Goal: Information Seeking & Learning: Learn about a topic

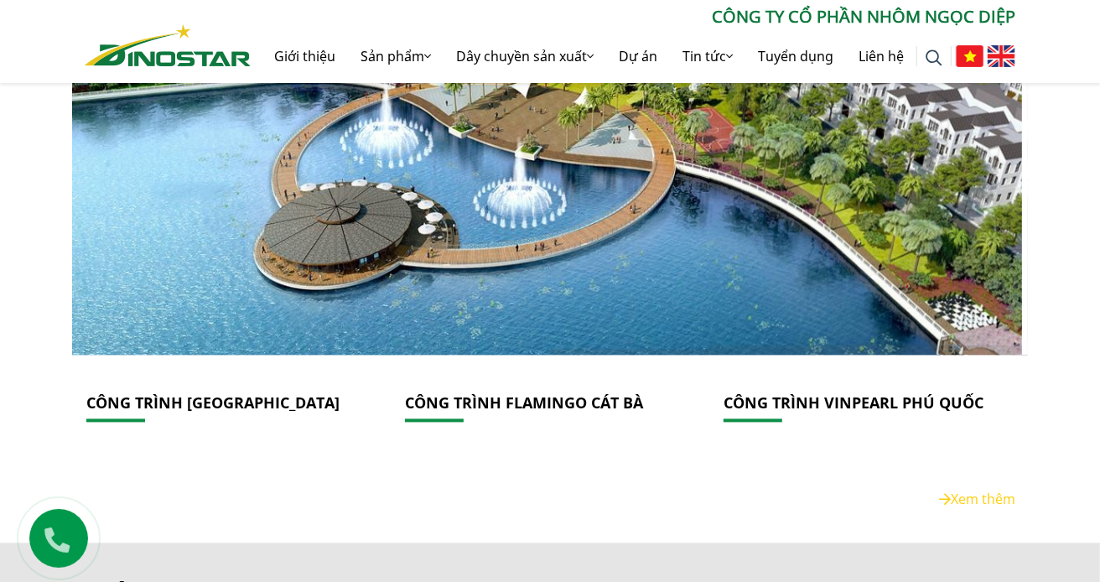
scroll to position [2681, 0]
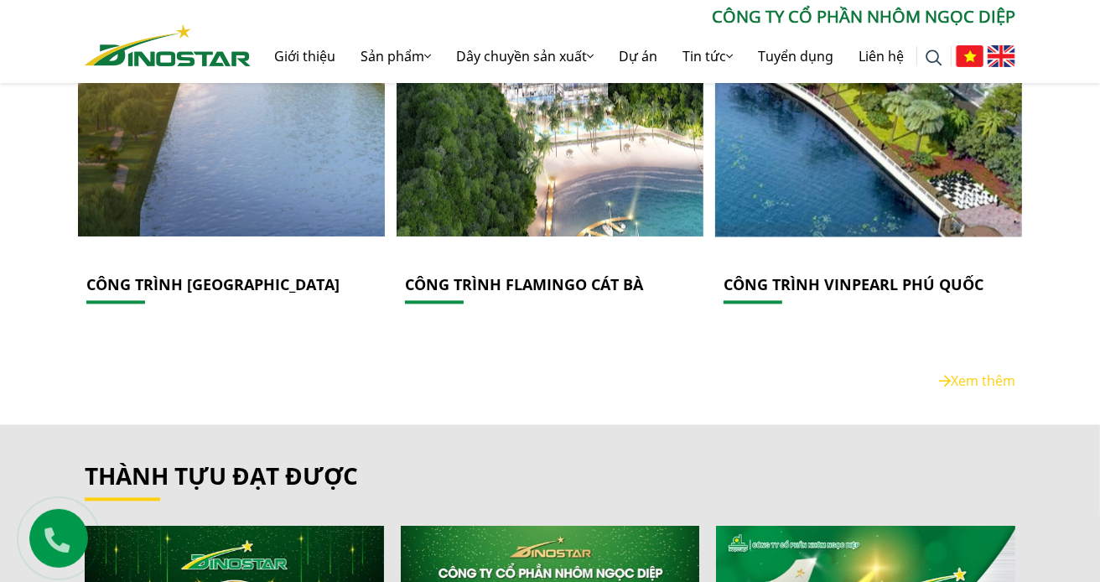
click at [991, 371] on link "Xem thêm" at bounding box center [977, 380] width 76 height 18
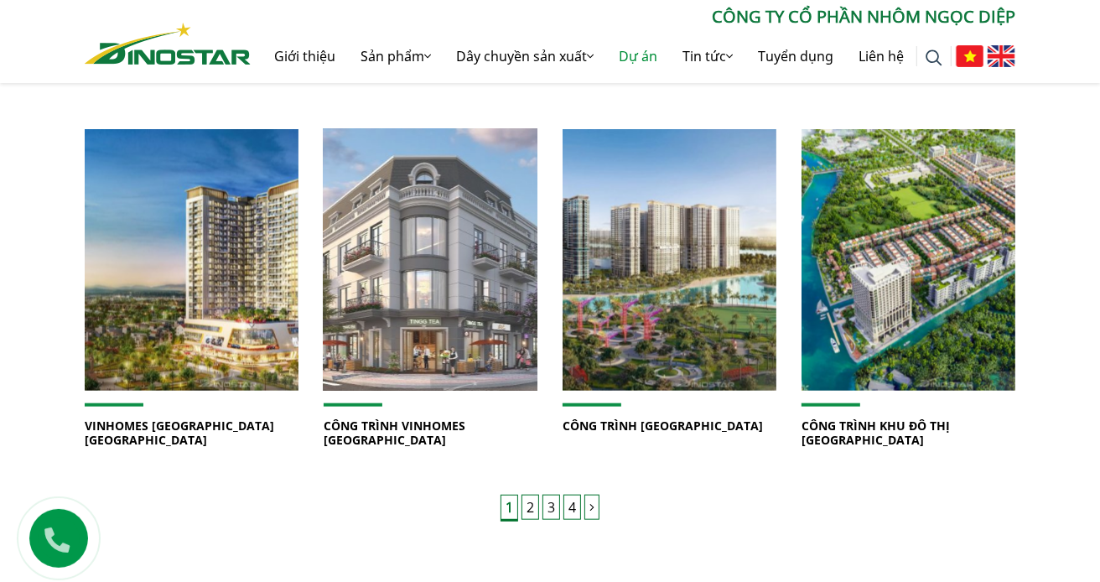
scroll to position [1173, 0]
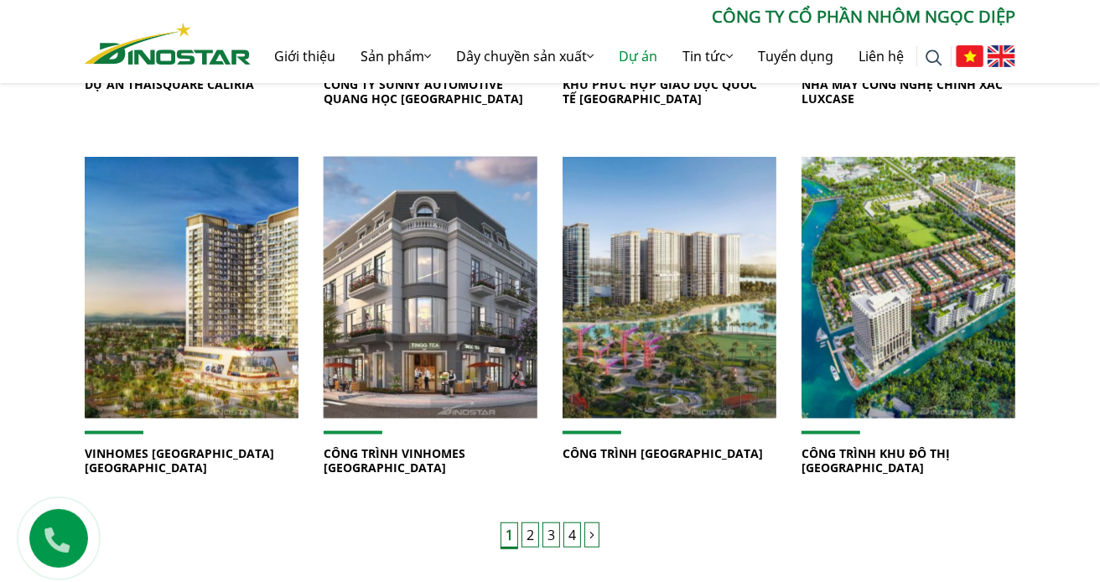
click at [532, 524] on link "2" at bounding box center [530, 534] width 18 height 25
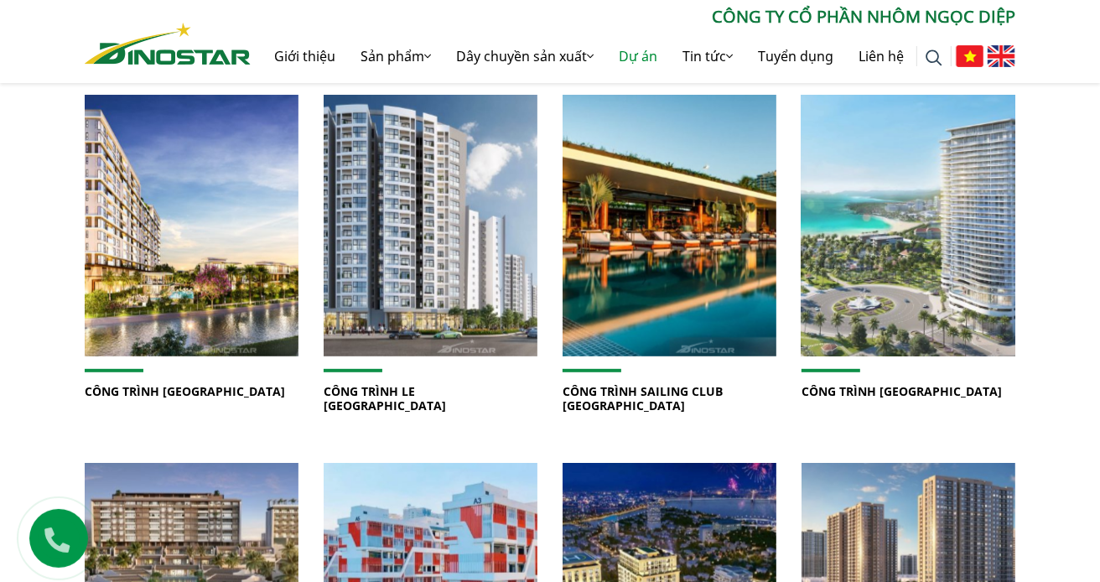
scroll to position [838, 0]
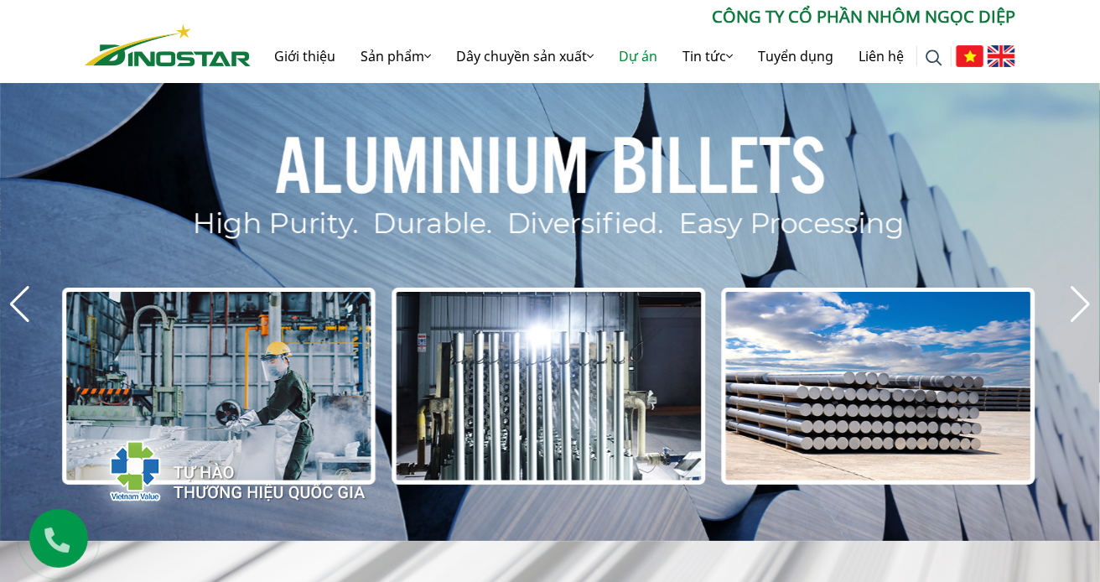
click at [639, 56] on link "Dự án" at bounding box center [638, 56] width 64 height 54
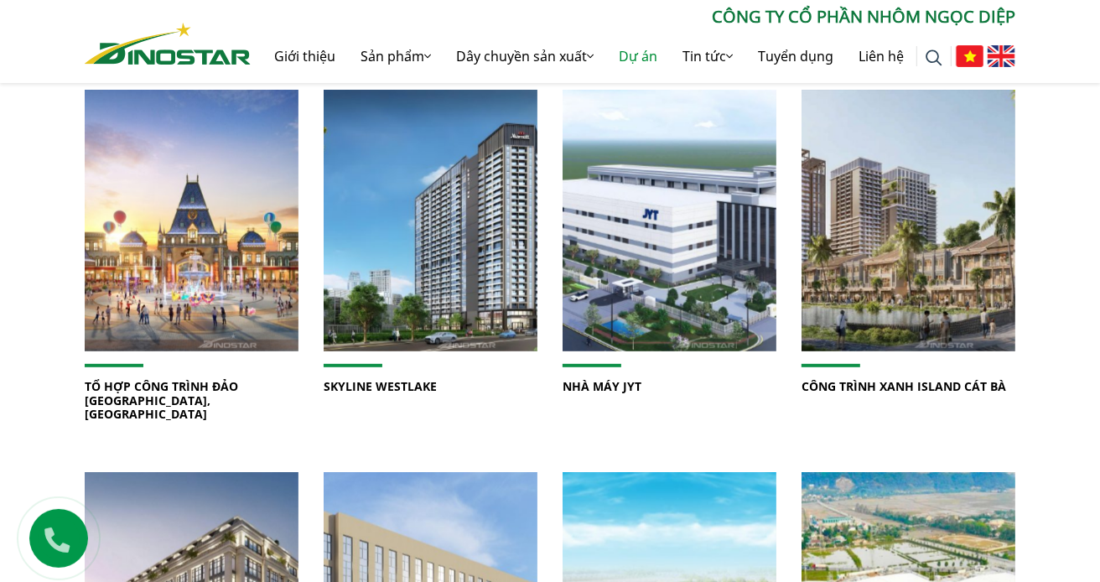
scroll to position [503, 0]
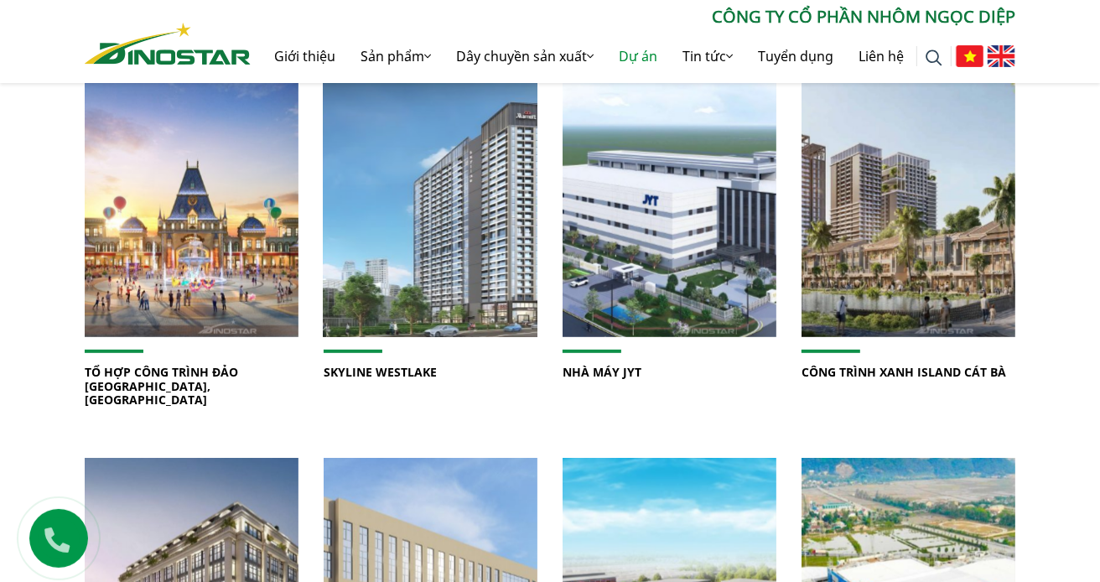
click at [400, 199] on img at bounding box center [430, 206] width 229 height 280
click at [443, 251] on img at bounding box center [430, 206] width 229 height 280
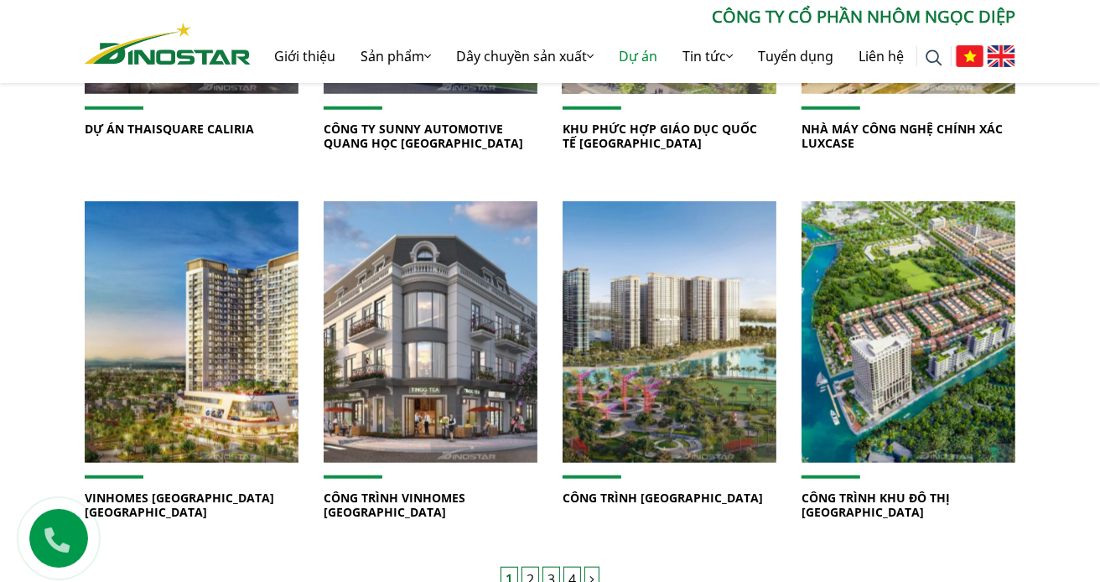
scroll to position [1341, 0]
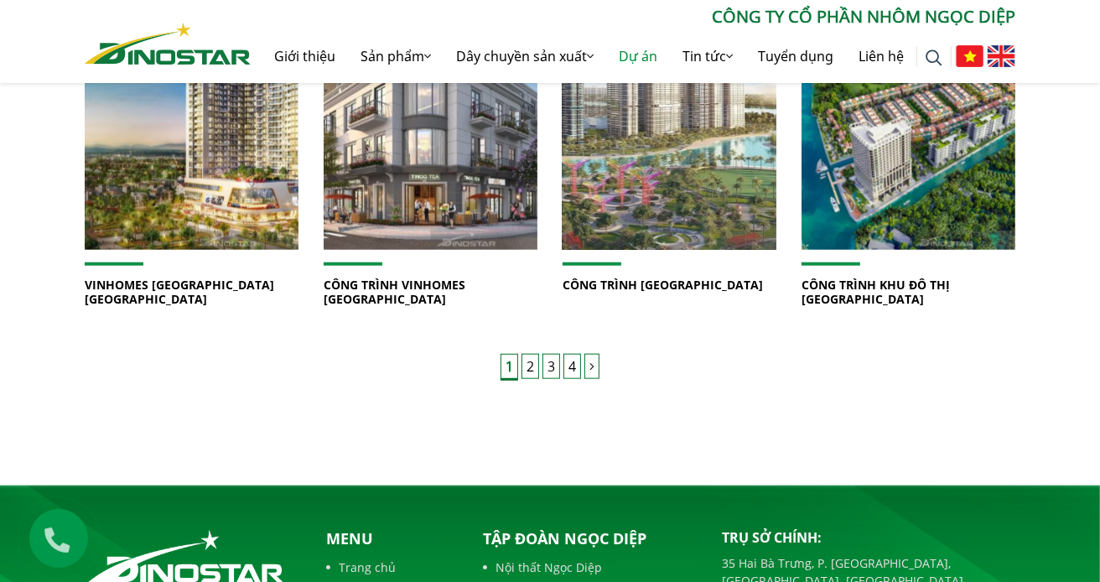
click at [629, 186] on img at bounding box center [669, 119] width 229 height 280
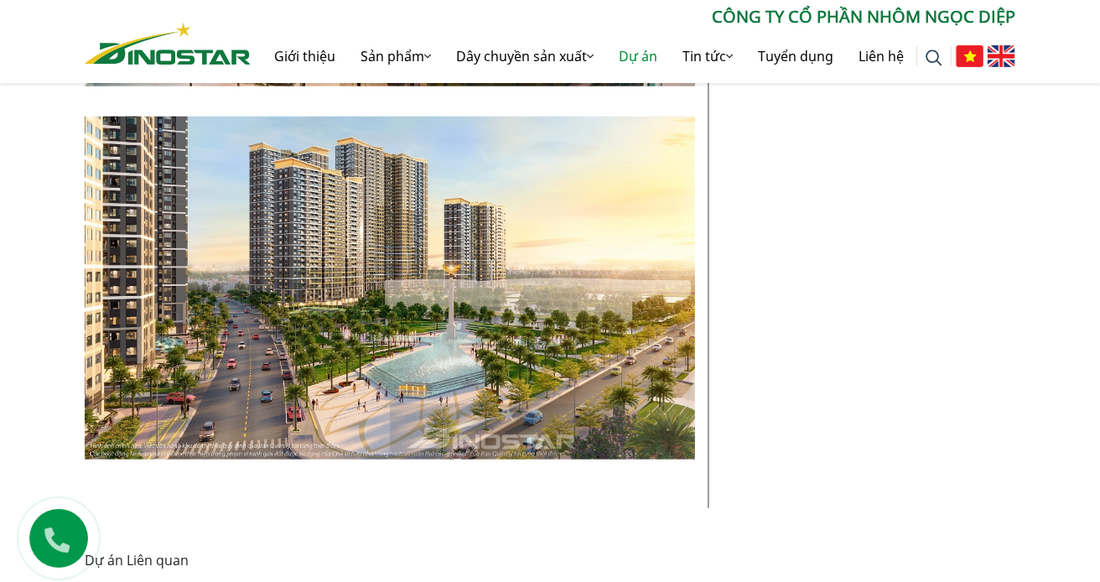
scroll to position [1257, 0]
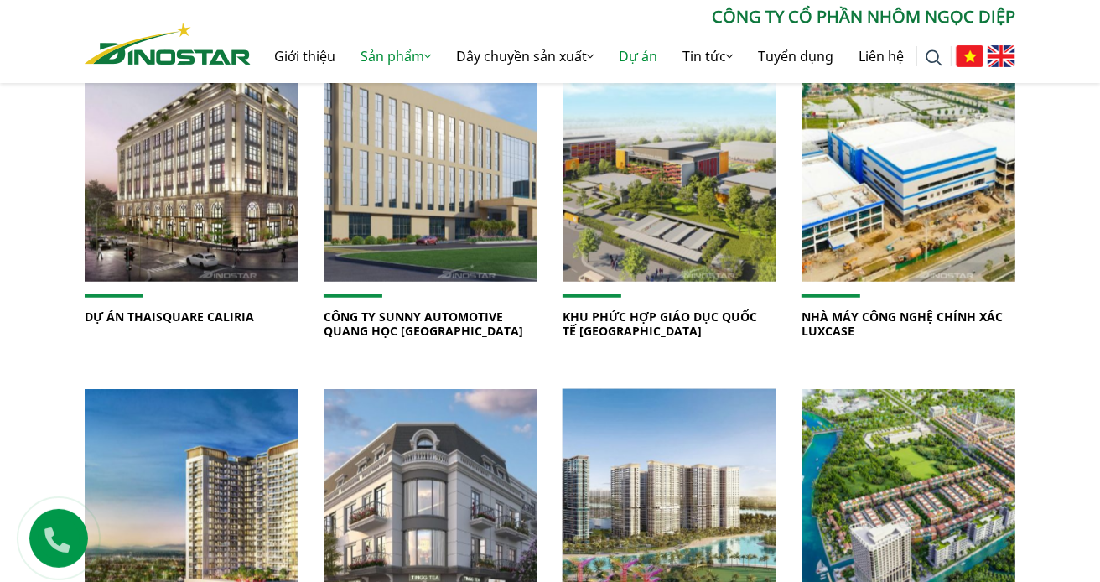
scroll to position [922, 0]
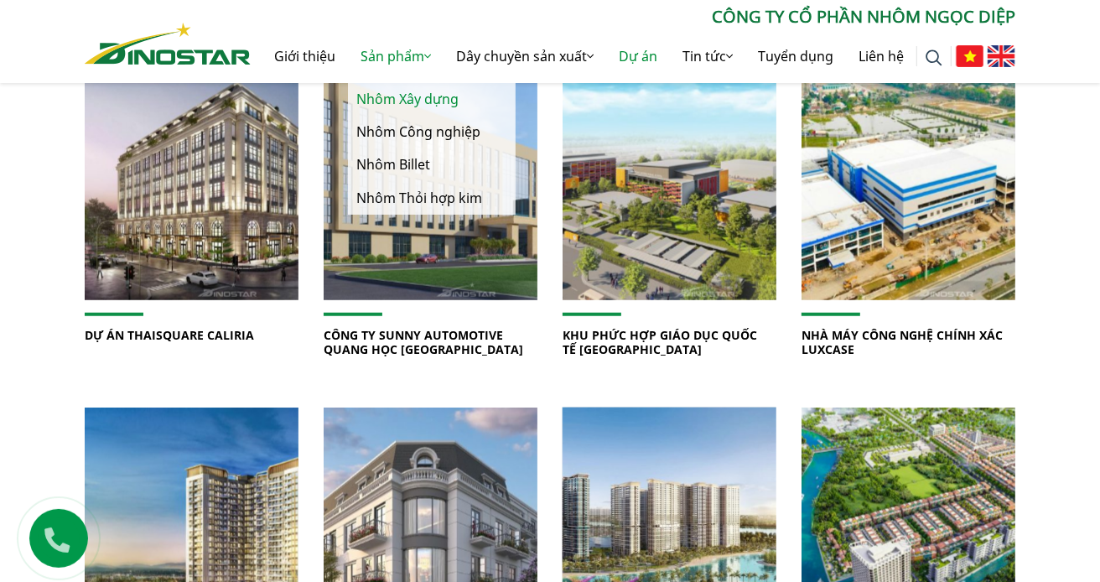
click at [426, 98] on link "Nhôm Xây dựng" at bounding box center [432, 99] width 168 height 33
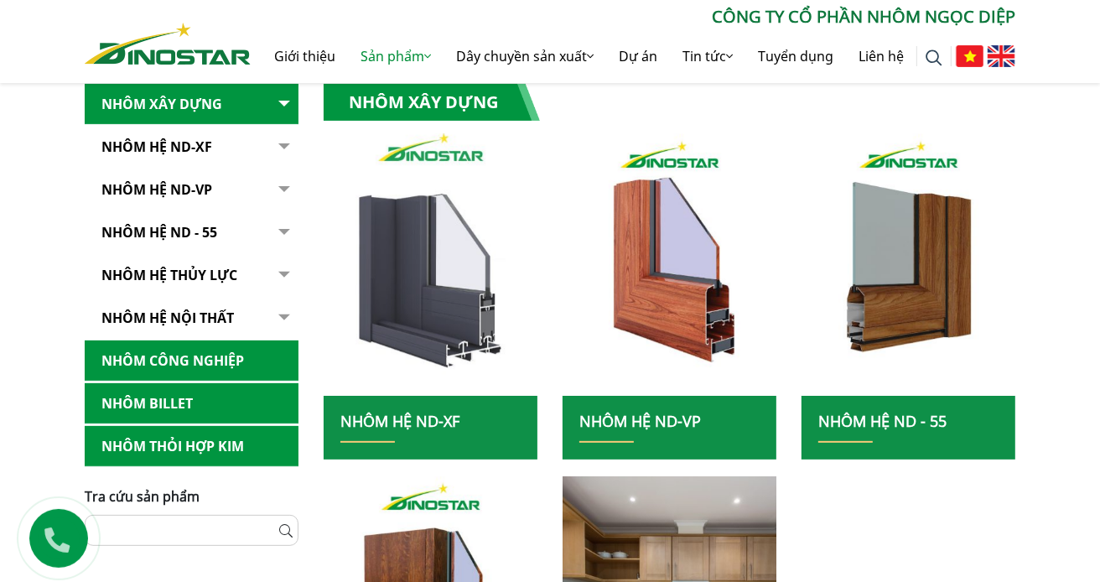
scroll to position [419, 0]
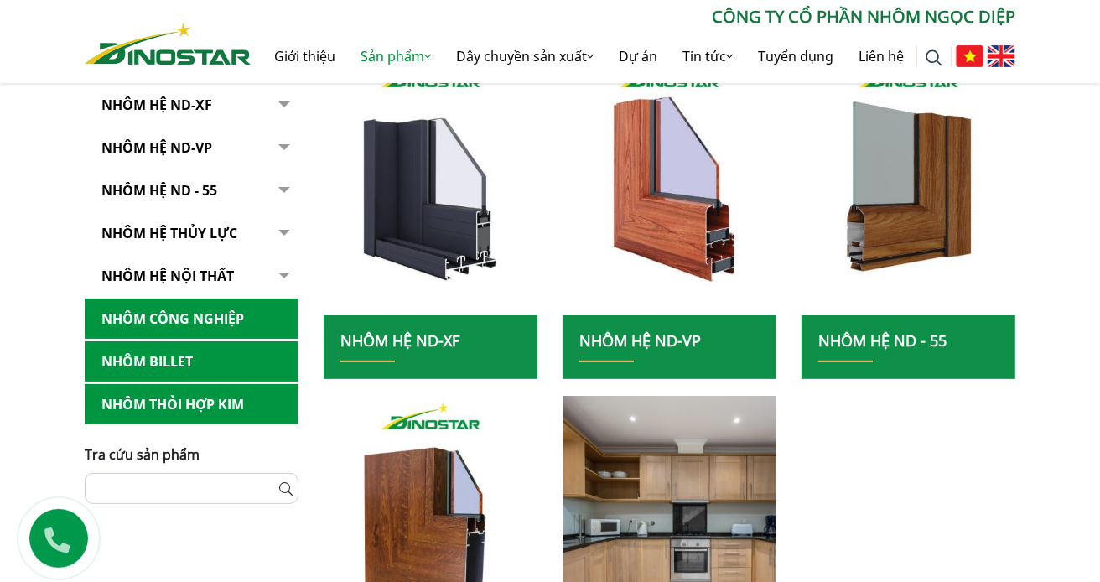
click at [239, 308] on link "Nhôm Công nghiệp" at bounding box center [192, 318] width 214 height 41
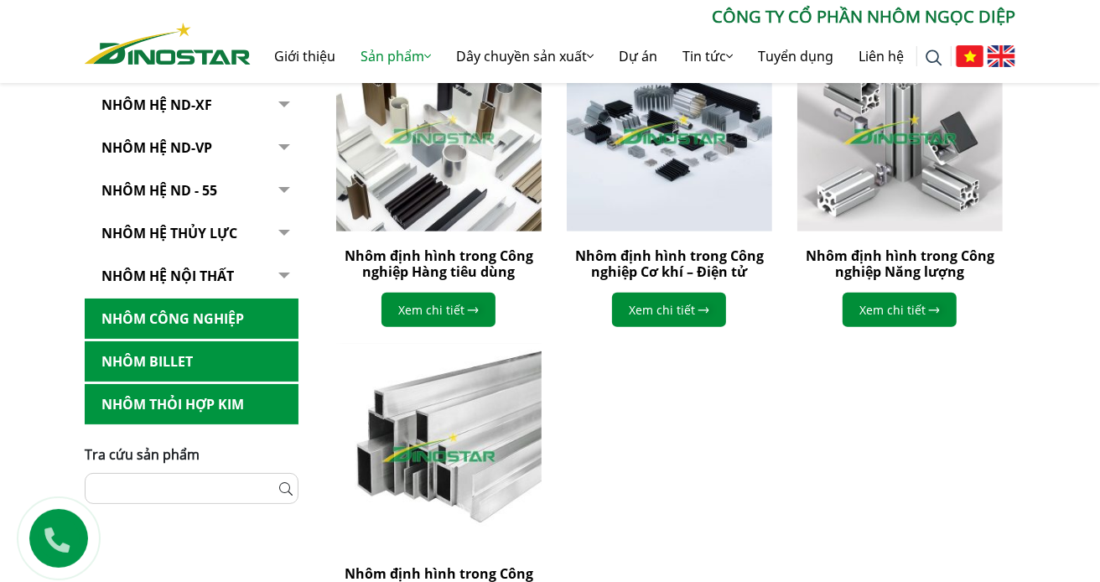
scroll to position [503, 0]
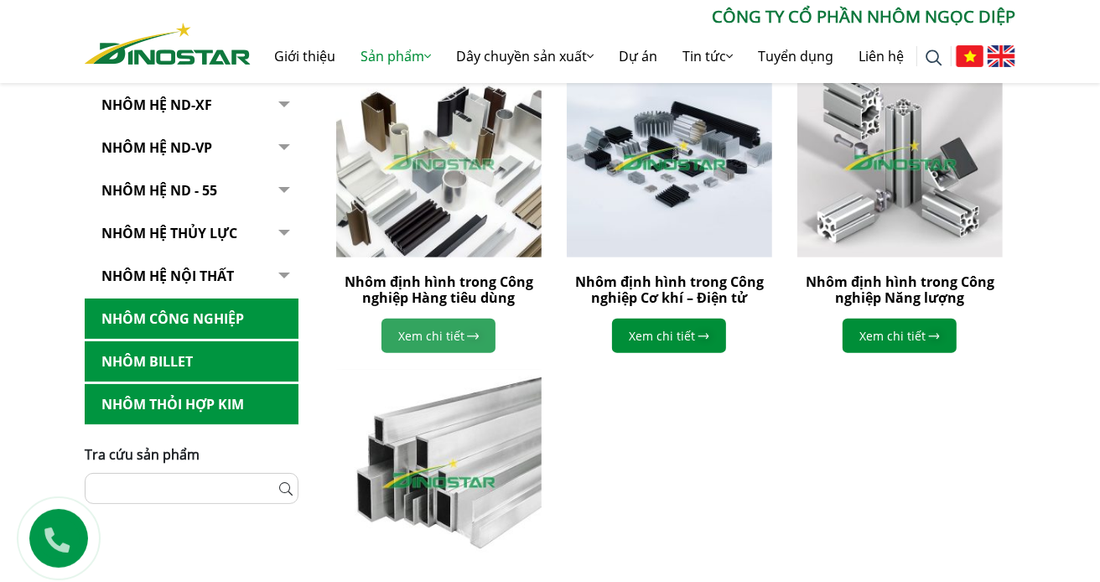
click at [471, 340] on link "Xem chi tiết" at bounding box center [438, 336] width 114 height 34
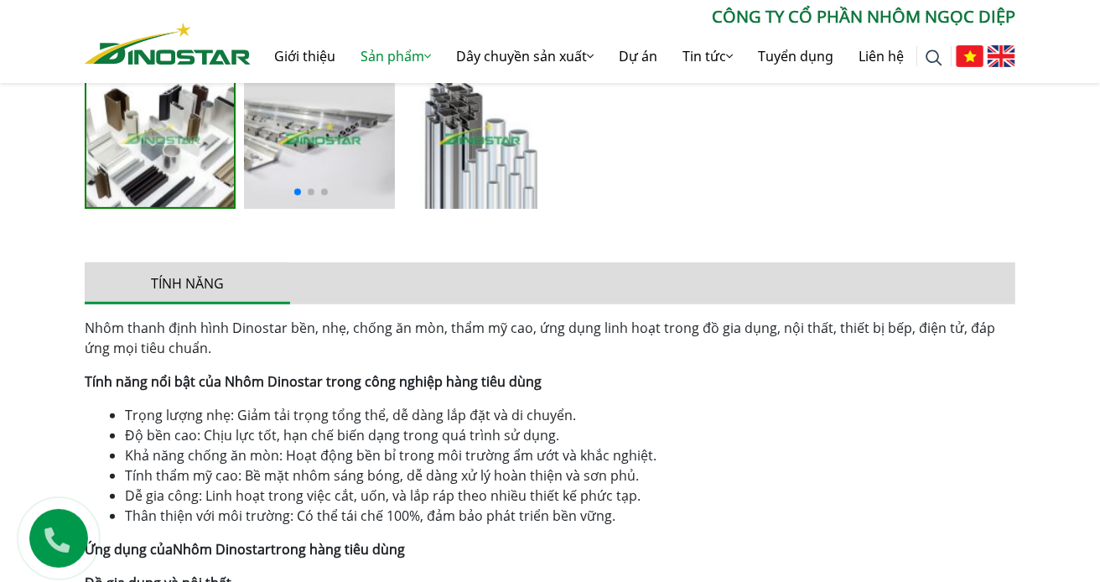
scroll to position [838, 0]
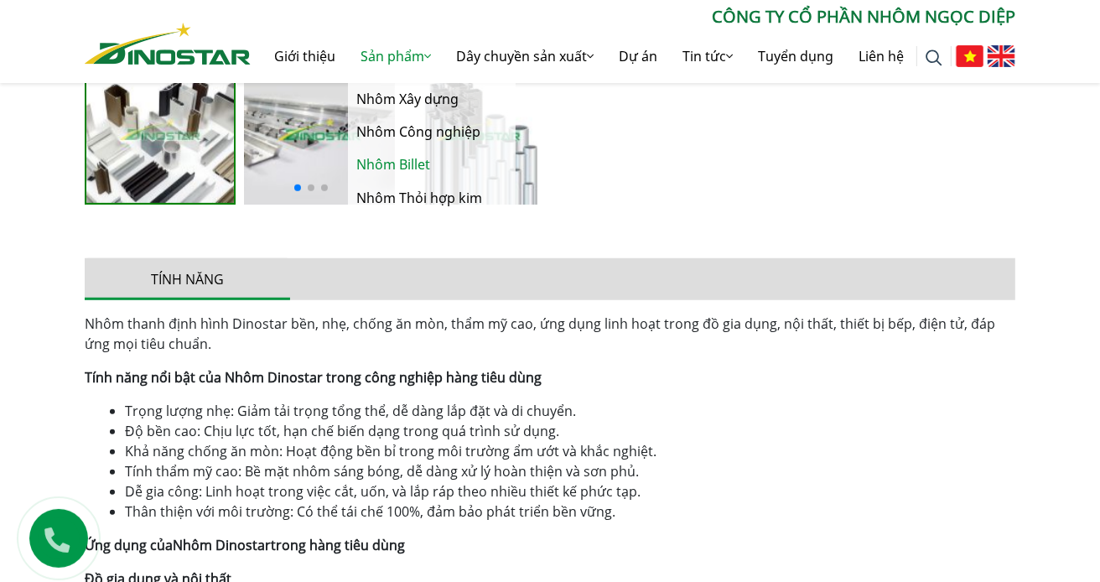
click at [388, 159] on link "Nhôm Billet" at bounding box center [432, 164] width 168 height 33
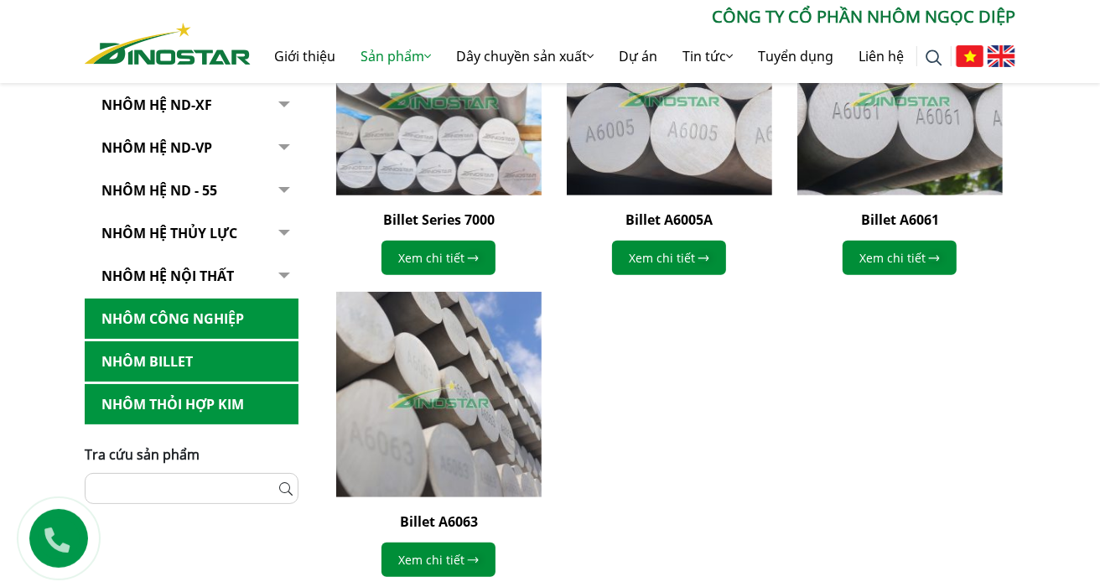
scroll to position [587, 0]
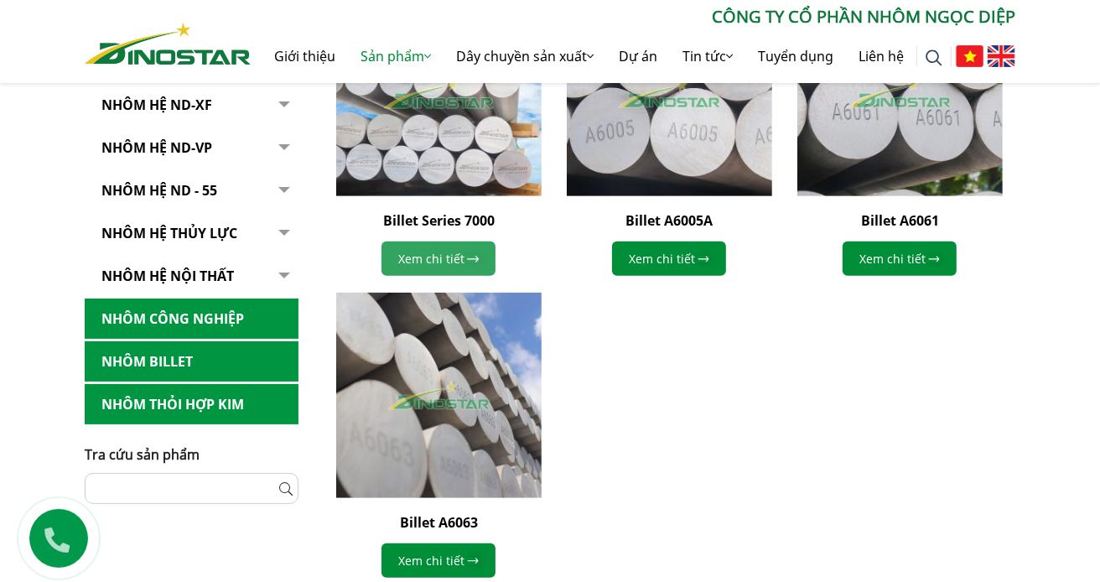
click at [433, 246] on link "Xem chi tiết" at bounding box center [438, 258] width 114 height 34
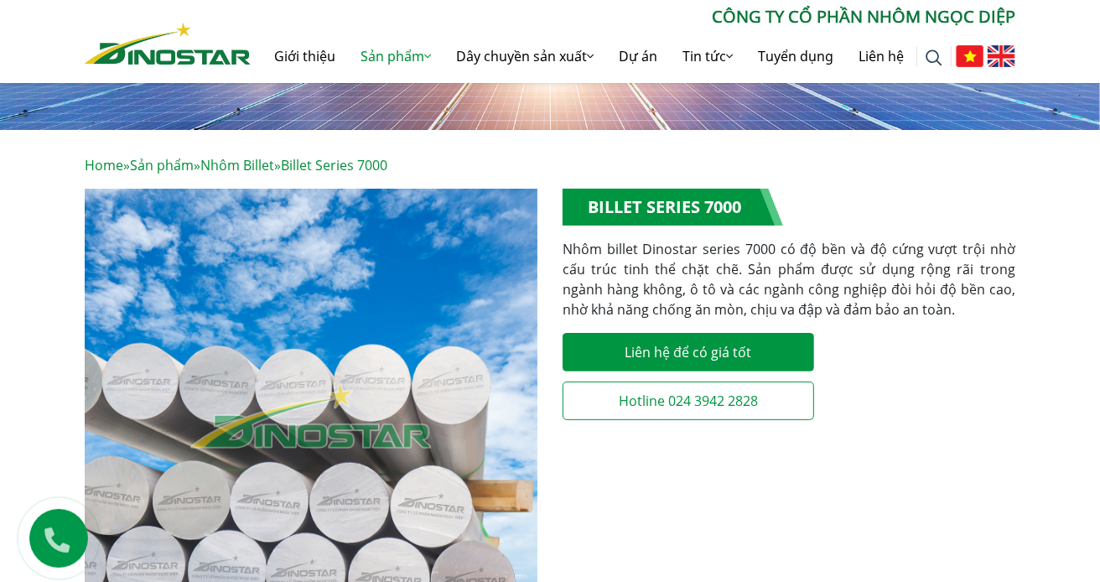
scroll to position [334, 0]
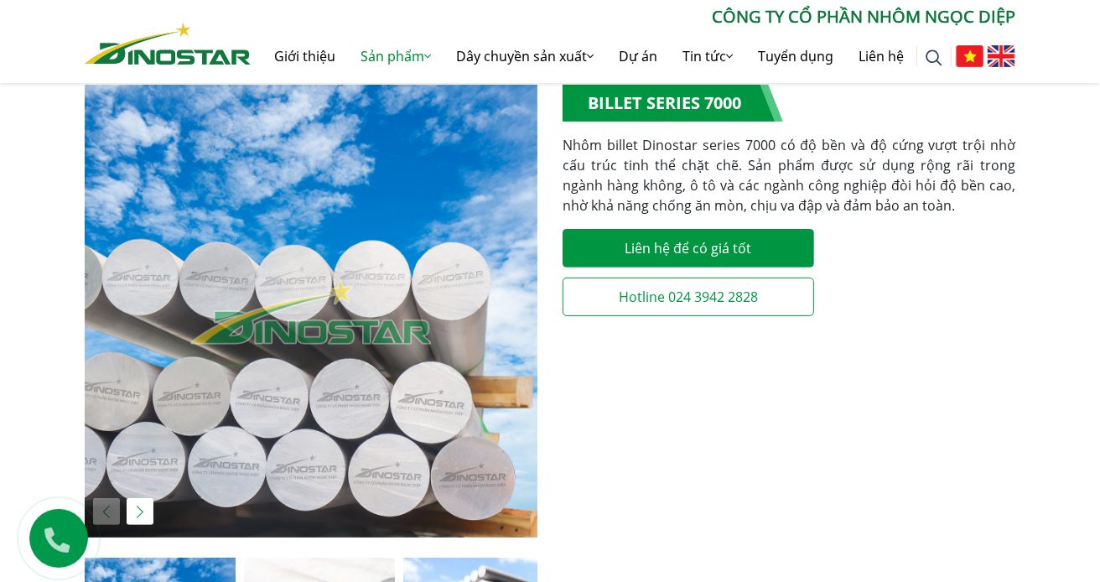
drag, startPoint x: 568, startPoint y: 182, endPoint x: 930, endPoint y: 232, distance: 364.7
click at [930, 232] on div "**********" at bounding box center [788, 205] width 453 height 241
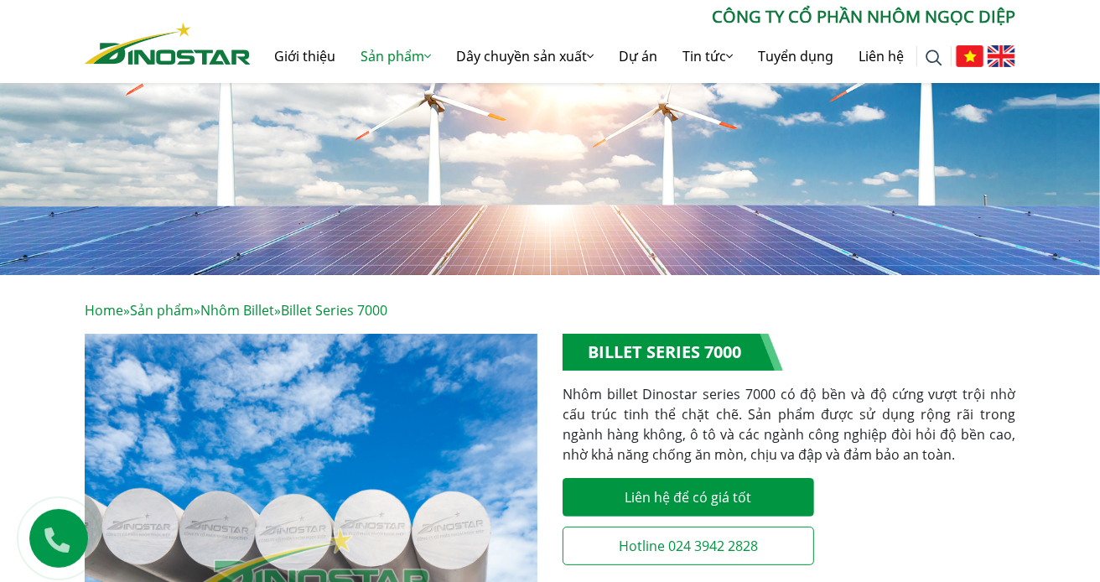
scroll to position [84, 0]
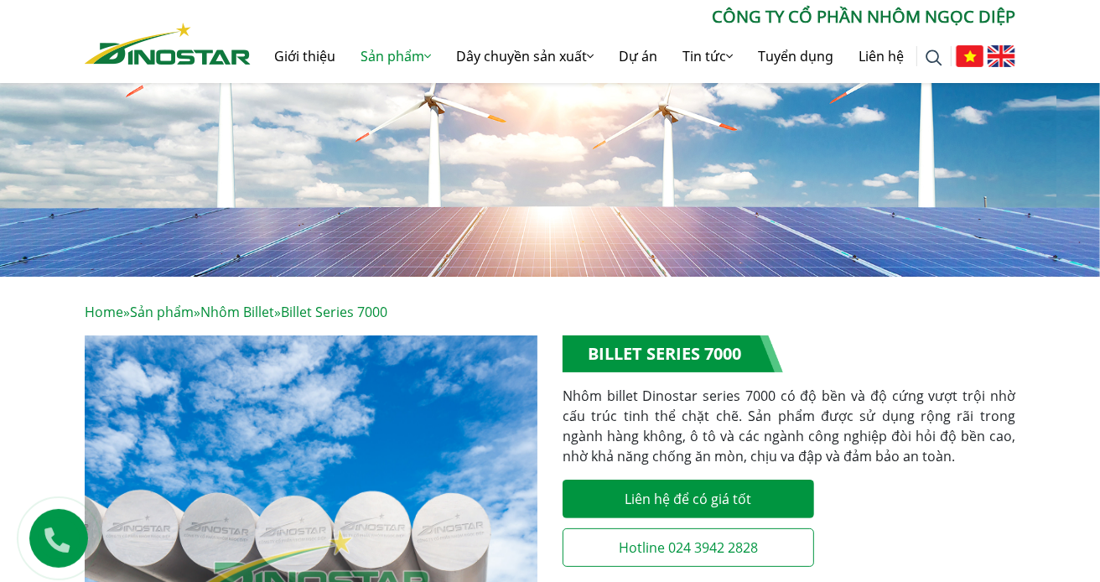
click at [935, 415] on p "Nhôm billet Dinostar series 7000 có độ bền và độ cứng vượt trội nhờ cấu trúc ti…" at bounding box center [788, 426] width 453 height 80
drag, startPoint x: 935, startPoint y: 415, endPoint x: 712, endPoint y: 411, distance: 223.0
click at [712, 411] on p "Nhôm billet Dinostar series 7000 có độ bền và độ cứng vượt trội nhờ cấu trúc ti…" at bounding box center [788, 426] width 453 height 80
click at [857, 437] on p "Nhôm billet Dinostar series 7000 có độ bền và độ cứng vượt trội nhờ cấu trúc ti…" at bounding box center [788, 426] width 453 height 80
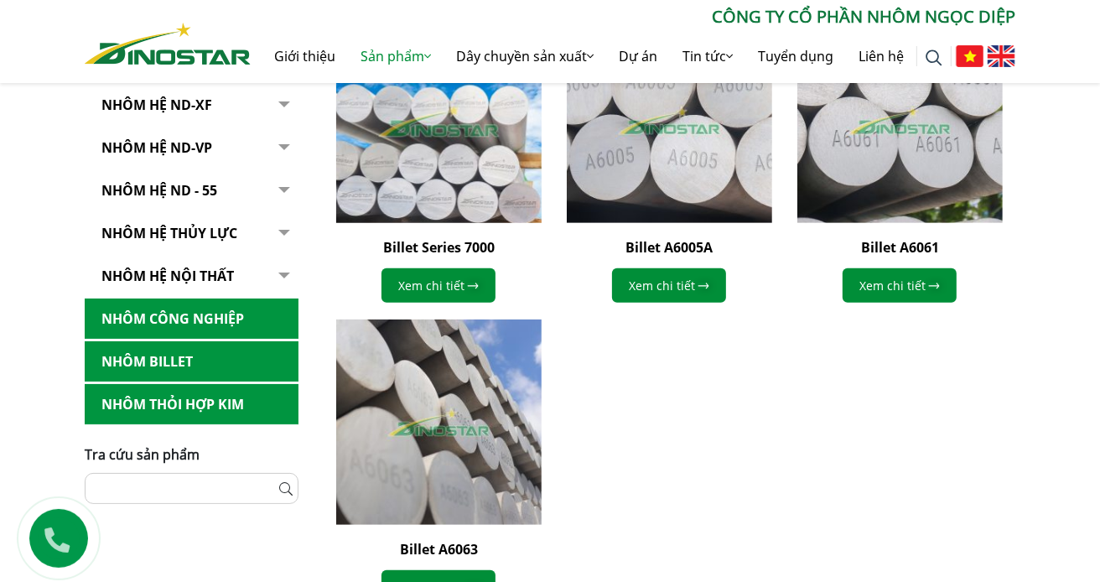
scroll to position [587, 0]
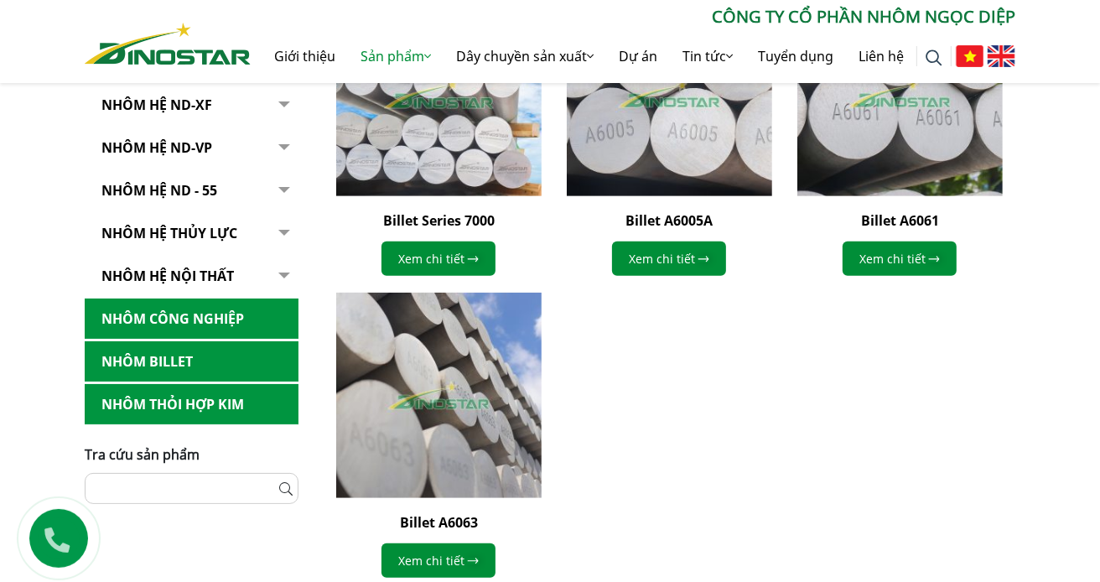
click at [230, 407] on link "Nhôm Thỏi hợp kim" at bounding box center [192, 404] width 214 height 41
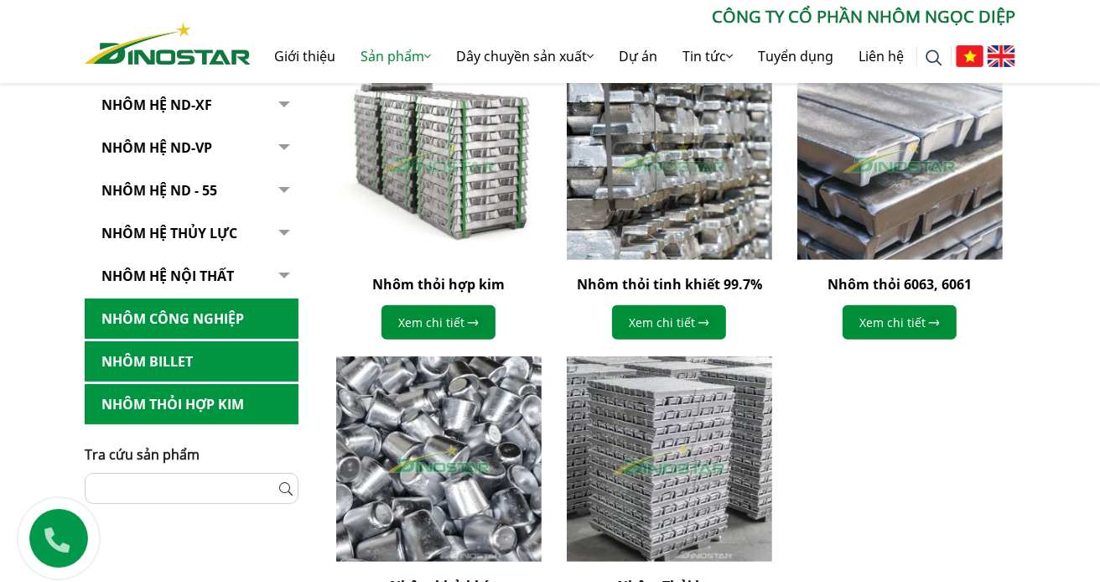
scroll to position [587, 0]
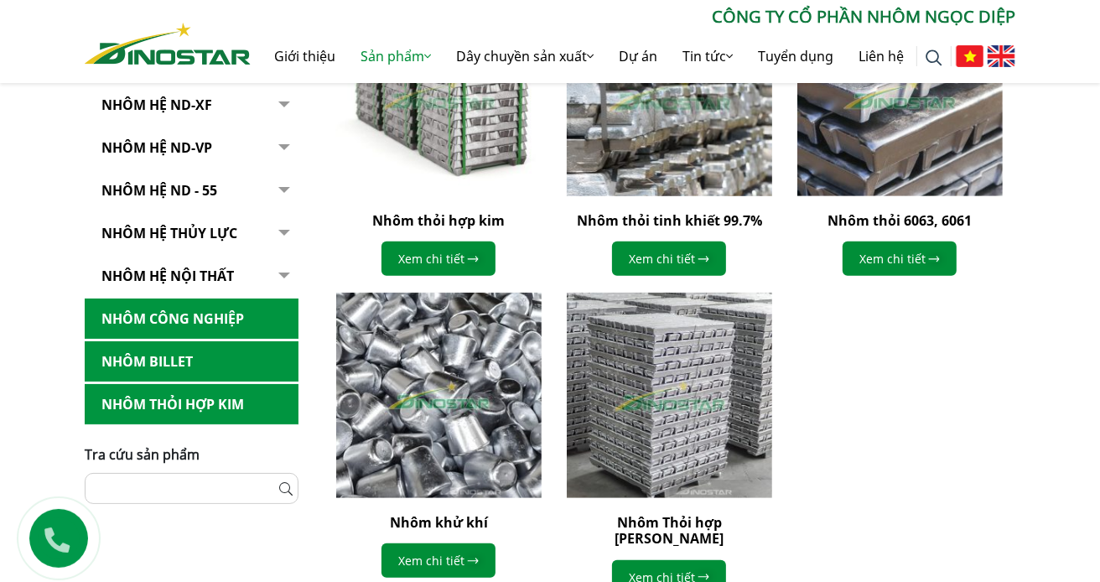
click at [650, 169] on img at bounding box center [669, 93] width 225 height 225
click at [659, 157] on img at bounding box center [669, 93] width 225 height 225
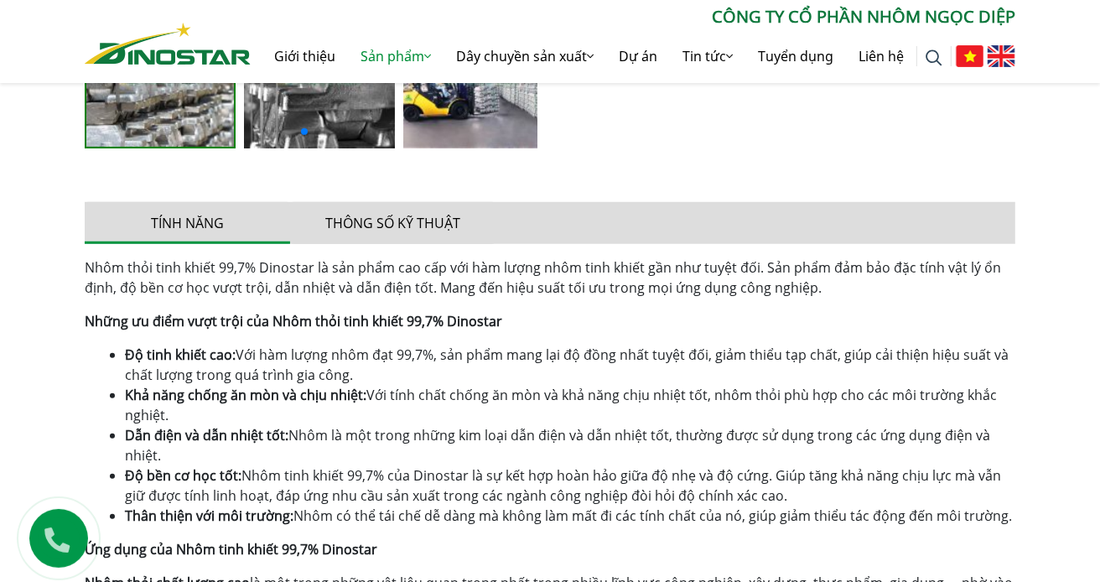
scroll to position [922, 0]
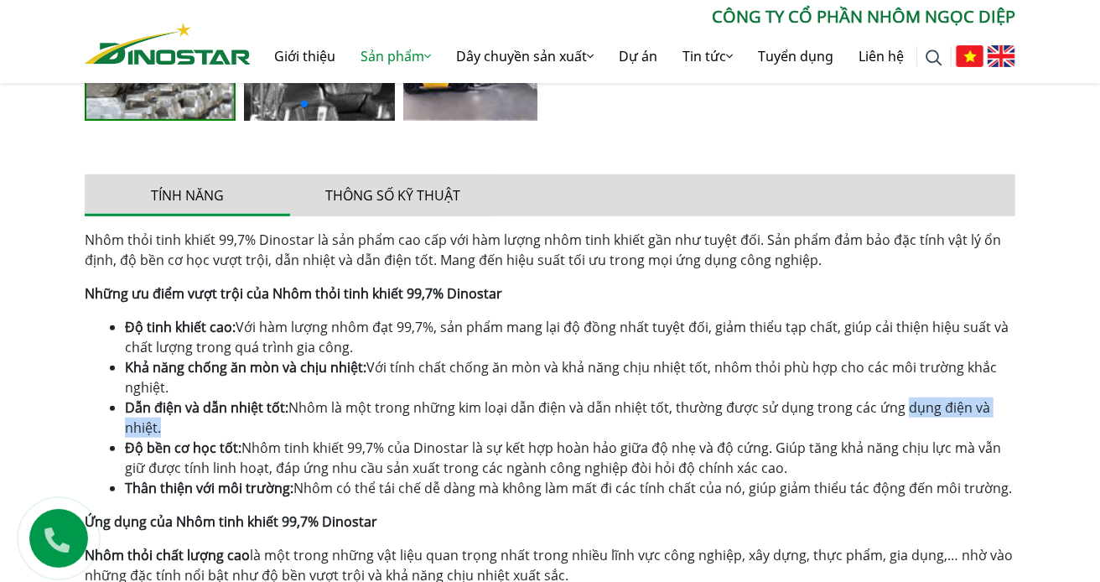
drag, startPoint x: 899, startPoint y: 411, endPoint x: 961, endPoint y: 433, distance: 65.2
click at [961, 433] on li "Dẫn điện và dẫn nhiệt tốt: Nhôm là một trong những kim loại dẫn điện và dẫn nhi…" at bounding box center [570, 417] width 890 height 40
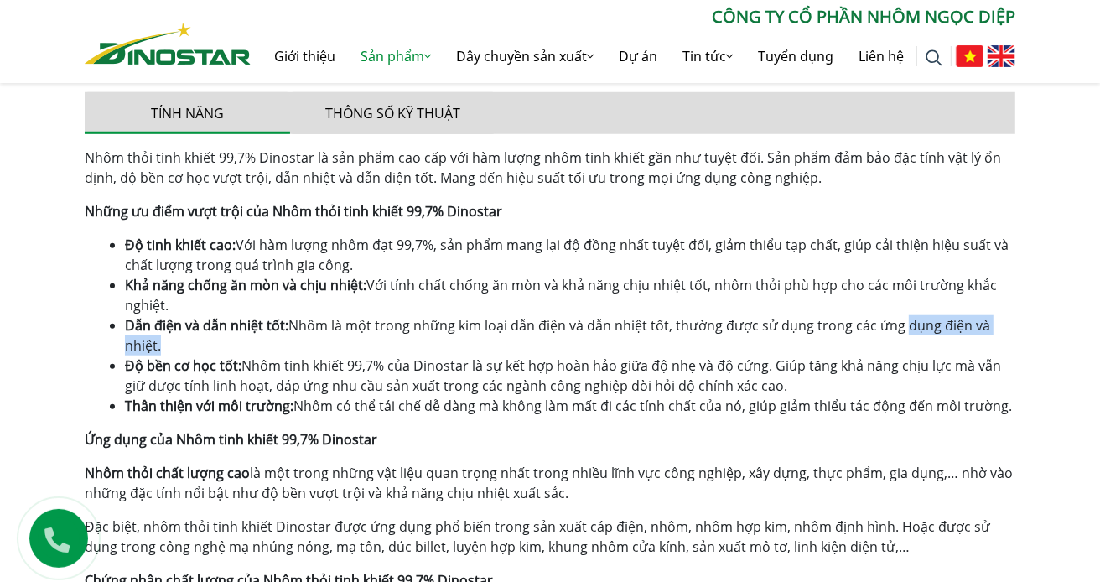
scroll to position [1089, 0]
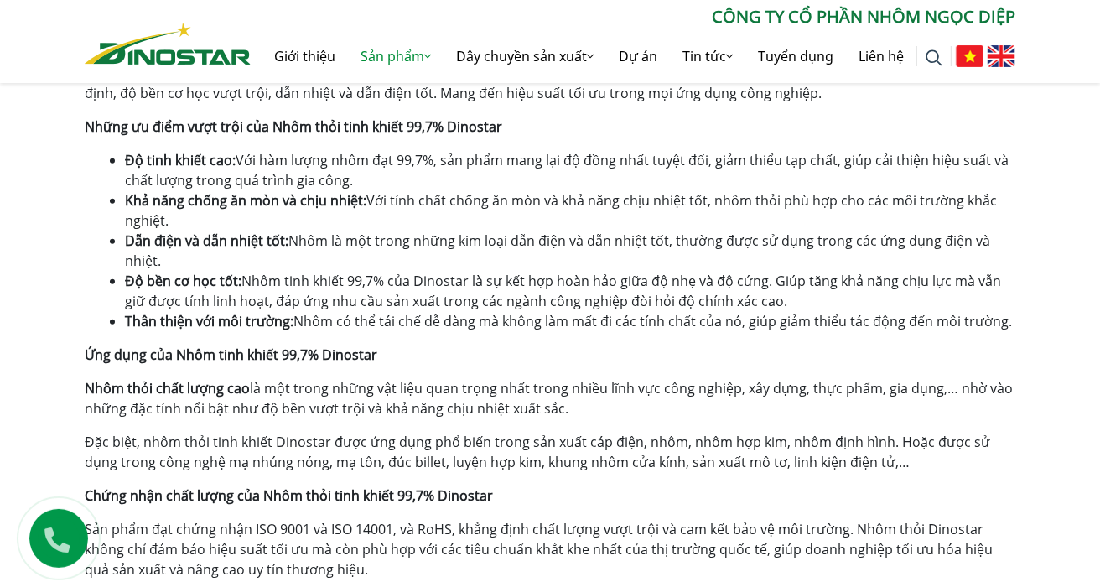
click at [707, 331] on div "Nhôm thỏi tinh khiết 99,7% Dinostar là sản phẩm cao cấp với hàm lượng nhôm tinh…" at bounding box center [550, 385] width 930 height 644
drag, startPoint x: 667, startPoint y: 398, endPoint x: 256, endPoint y: 377, distance: 412.1
click at [256, 378] on p "Nhôm thỏi chất lượng cao là một trong những vật liệu quan trọng nhất trong nhiề…" at bounding box center [550, 398] width 930 height 40
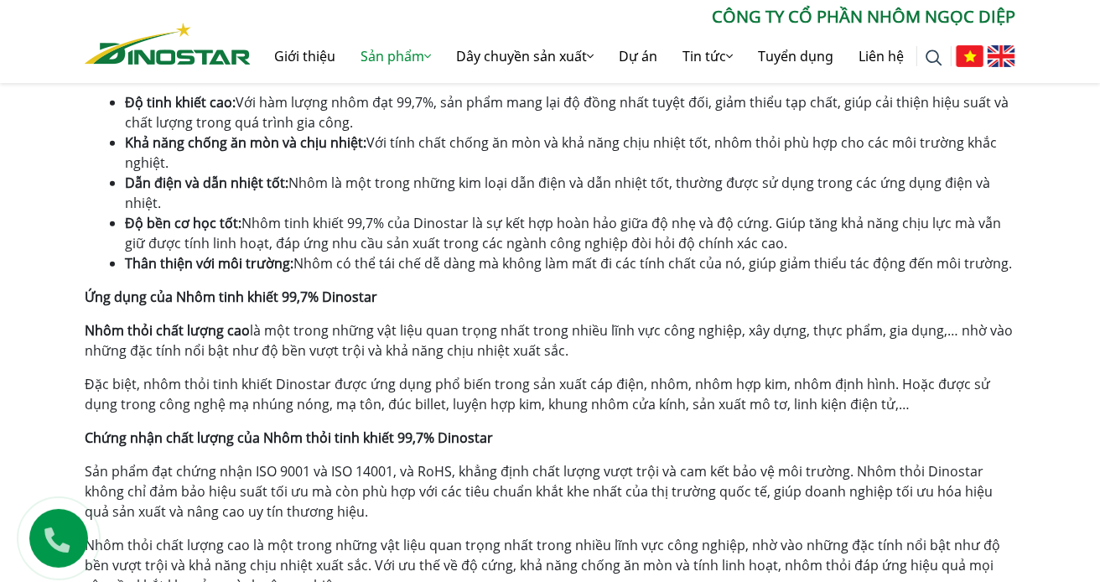
scroll to position [1173, 0]
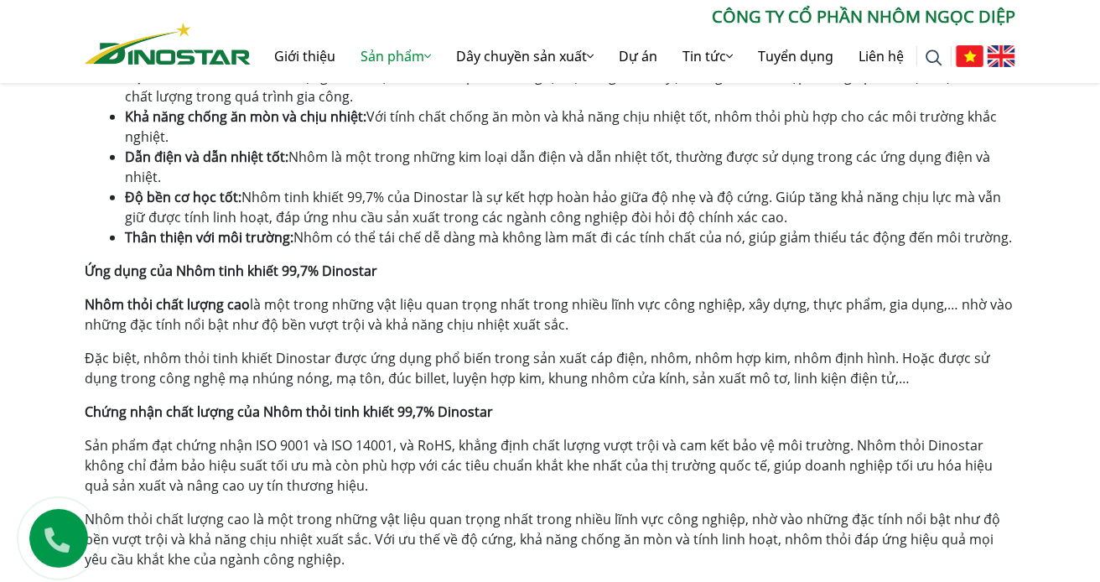
click at [550, 237] on span "Nhôm có thể tái chế dễ dàng mà không làm mất đi các tính chất của nó, giúp giảm…" at bounding box center [652, 237] width 718 height 18
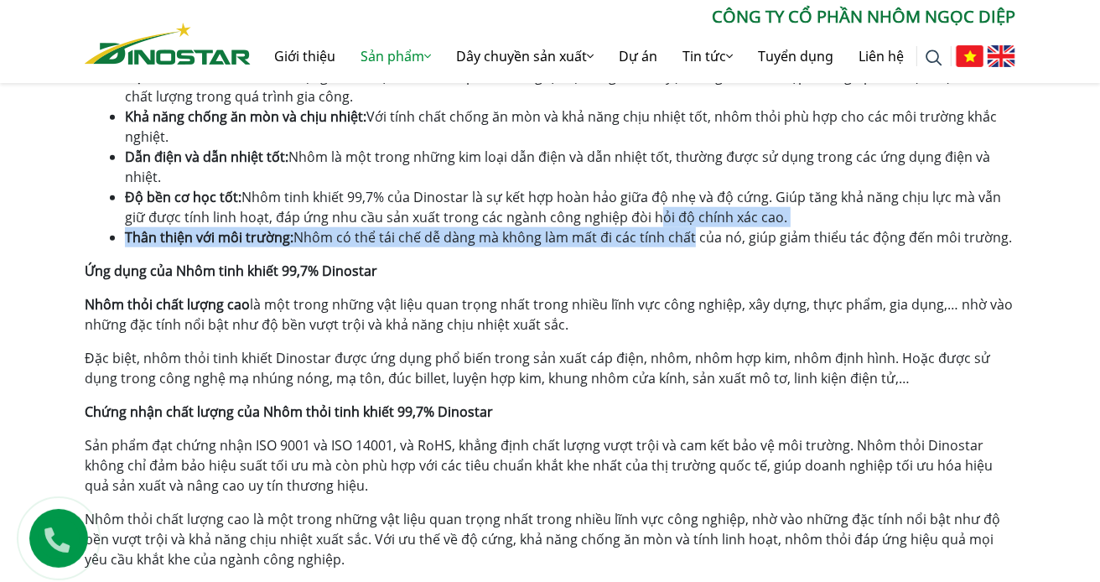
drag, startPoint x: 685, startPoint y: 243, endPoint x: 650, endPoint y: 214, distance: 45.8
click at [650, 214] on ul "Độ tinh khiết cao: Với hàm lượng nhôm đạt 99,7%, sản phẩm mang lại độ đồng nhất…" at bounding box center [570, 156] width 890 height 181
click at [650, 214] on span "Nhôm tinh khiết 99,7% của Dinostar là sự kết hợp hoàn hảo giữa độ nhẹ và độ cứn…" at bounding box center [563, 207] width 876 height 39
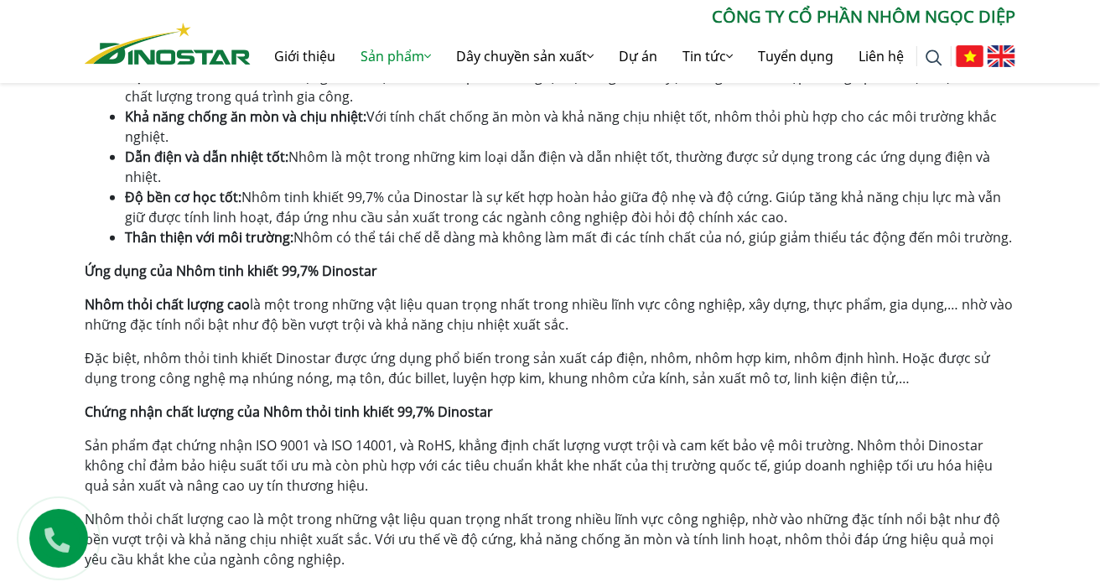
click at [492, 181] on li "Dẫn điện và dẫn nhiệt tốt: Nhôm là một trong những kim loại dẫn điện và dẫn nhi…" at bounding box center [570, 167] width 890 height 40
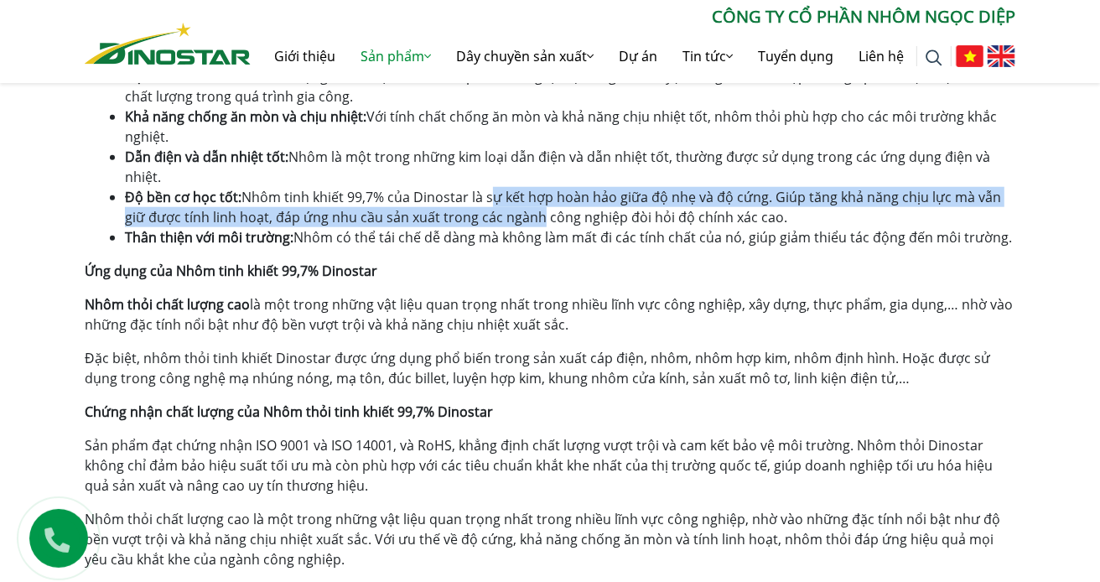
drag, startPoint x: 484, startPoint y: 195, endPoint x: 535, endPoint y: 225, distance: 58.2
click at [535, 225] on span "Nhôm tinh khiết 99,7% của Dinostar là sự kết hợp hoàn hảo giữa độ nhẹ và độ cứn…" at bounding box center [563, 207] width 876 height 39
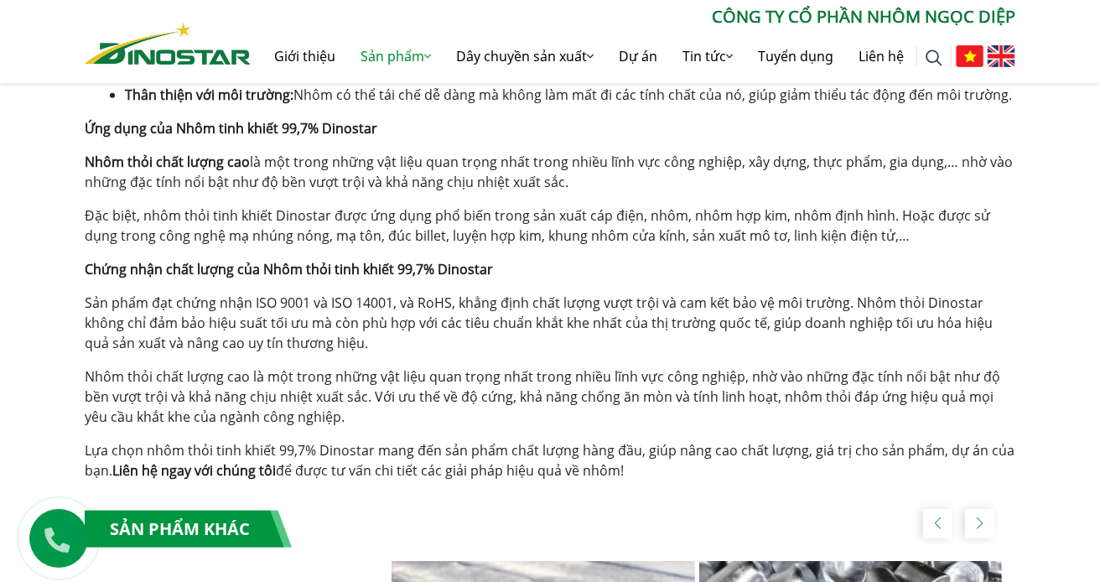
scroll to position [1341, 0]
